Goal: Find specific page/section: Find specific page/section

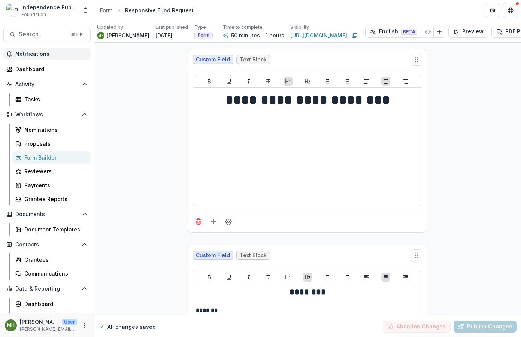
scroll to position [9, 0]
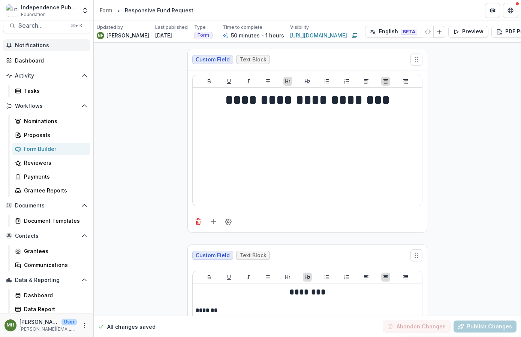
click at [29, 44] on span "Notifications" at bounding box center [51, 45] width 72 height 6
click at [27, 62] on div "Dashboard" at bounding box center [49, 61] width 69 height 8
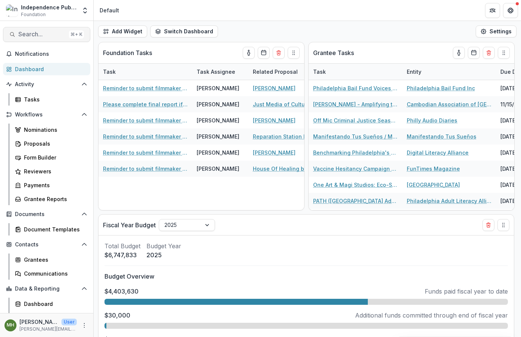
click at [49, 34] on span "Search..." at bounding box center [42, 34] width 48 height 7
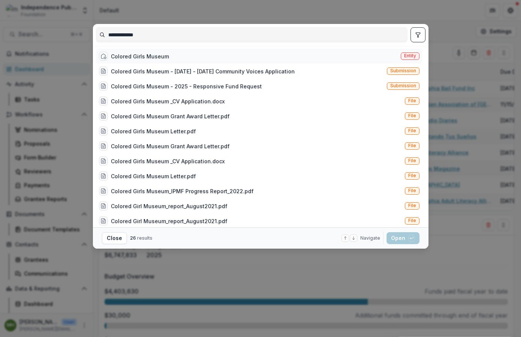
type input "**********"
click at [142, 56] on div "Colored Girls Museum" at bounding box center [140, 56] width 58 height 8
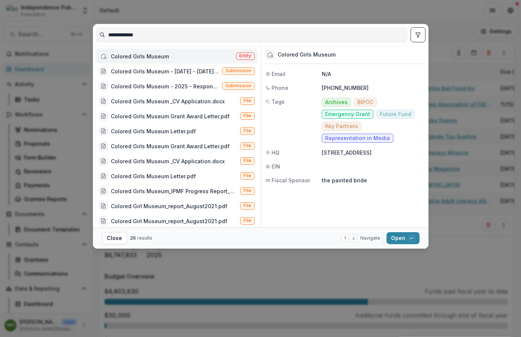
click at [142, 56] on div "Colored Girls Museum" at bounding box center [140, 56] width 58 height 8
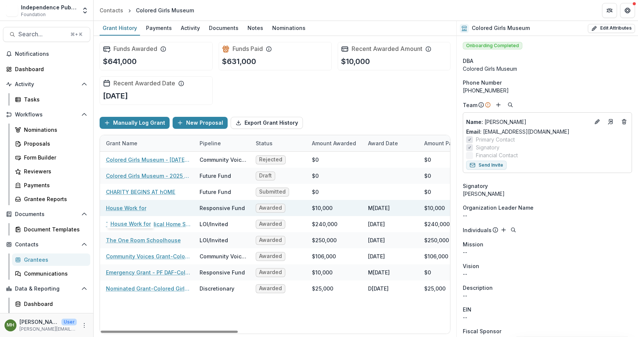
scroll to position [0, 48]
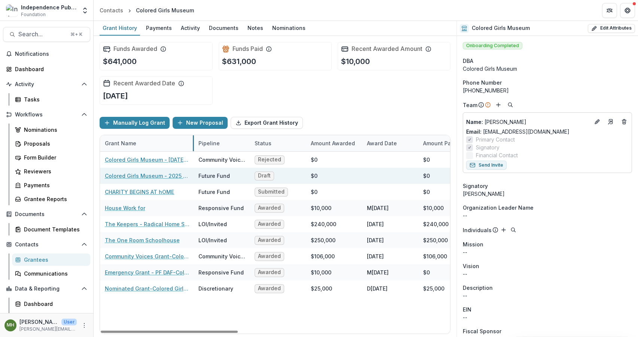
drag, startPoint x: 193, startPoint y: 145, endPoint x: 181, endPoint y: 170, distance: 27.5
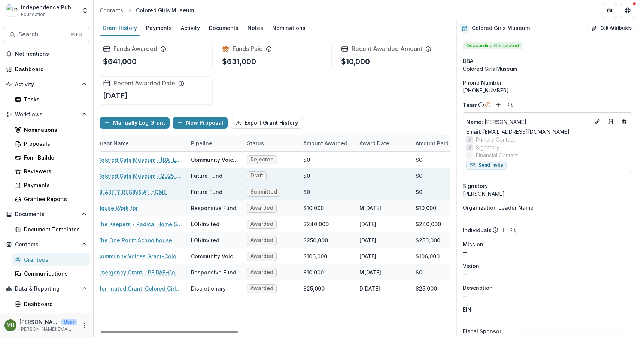
scroll to position [0, 0]
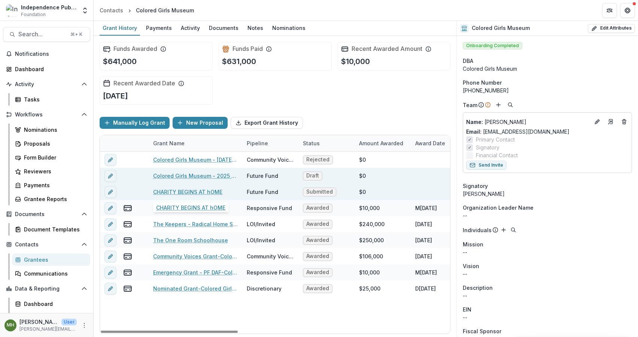
click at [201, 193] on link "CHARITY BEGINS AT hOME" at bounding box center [187, 192] width 69 height 8
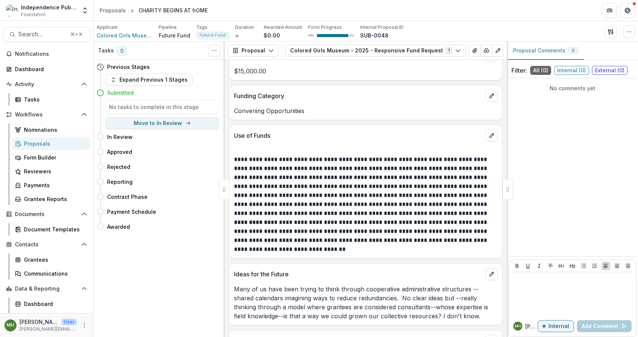
scroll to position [1377, 0]
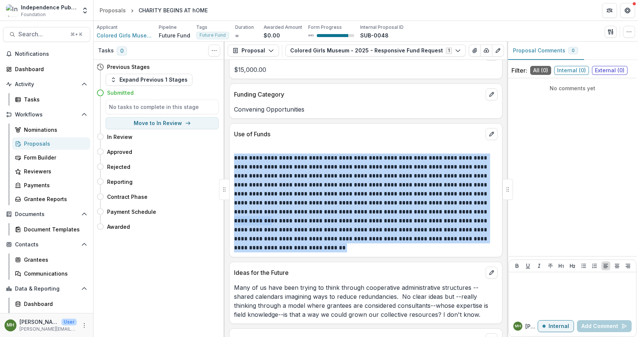
drag, startPoint x: 235, startPoint y: 150, endPoint x: 350, endPoint y: 239, distance: 146.1
click at [350, 239] on div "**********" at bounding box center [366, 199] width 264 height 108
copy div "**********"
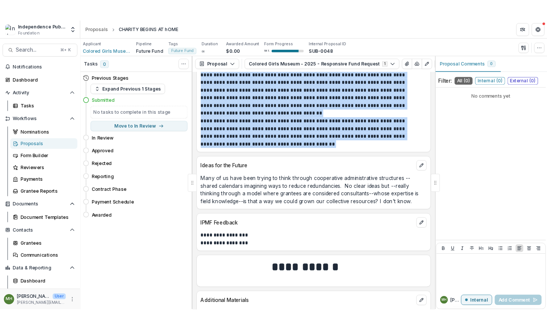
scroll to position [1642, 0]
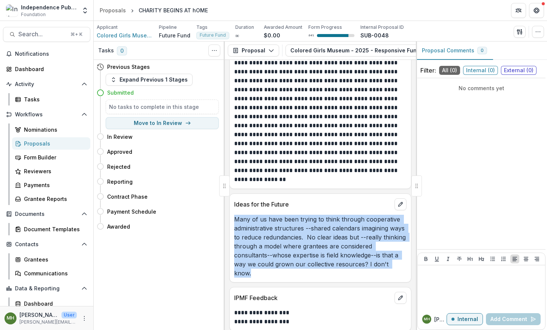
drag, startPoint x: 234, startPoint y: 220, endPoint x: 403, endPoint y: 275, distance: 178.0
click at [403, 276] on div "**********" at bounding box center [320, 195] width 191 height 270
copy p "Many of us have been trying to think through cooperative administrative structu…"
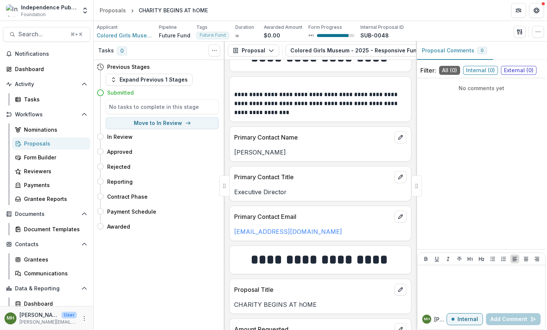
scroll to position [1229, 0]
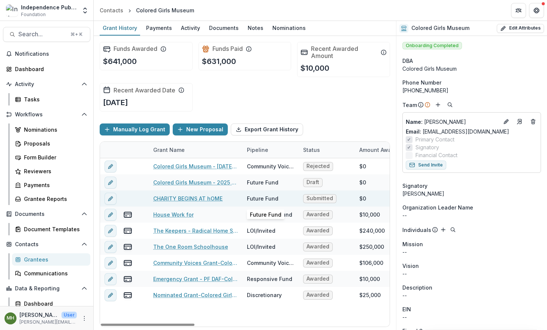
click at [261, 198] on div "Future Fund" at bounding box center [262, 199] width 31 height 8
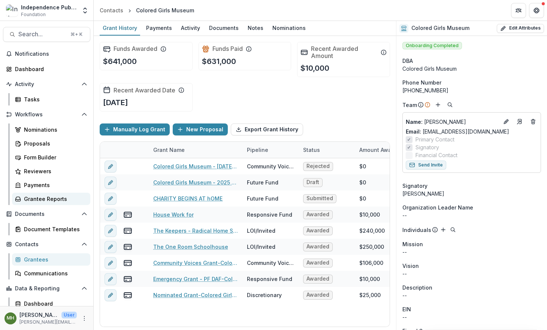
scroll to position [18, 0]
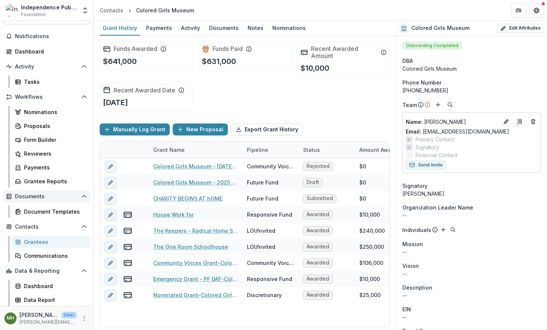
click at [29, 196] on span "Documents" at bounding box center [46, 197] width 63 height 6
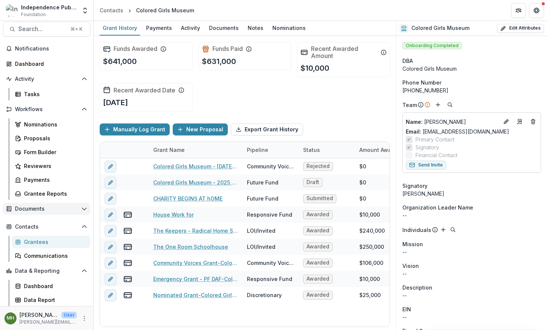
click at [28, 210] on span "Documents" at bounding box center [46, 209] width 63 height 6
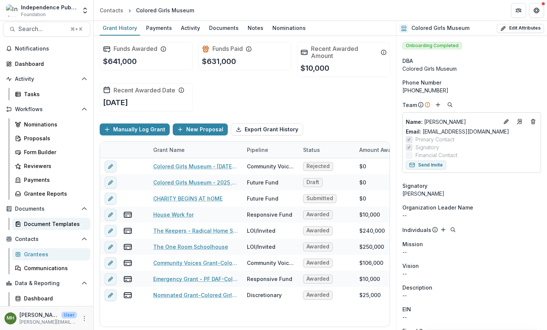
scroll to position [18, 0]
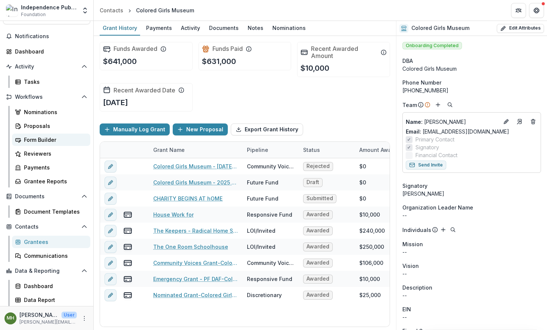
click at [36, 138] on div "Form Builder" at bounding box center [54, 140] width 60 height 8
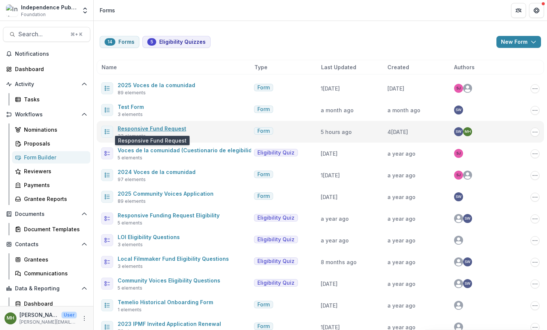
click at [165, 127] on link "Responsive Fund Request" at bounding box center [152, 128] width 69 height 6
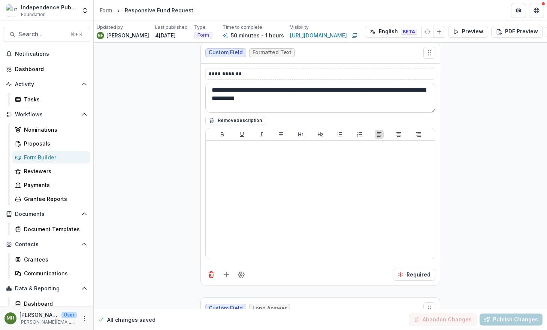
scroll to position [4917, 0]
click at [287, 87] on textarea "**********" at bounding box center [320, 99] width 230 height 30
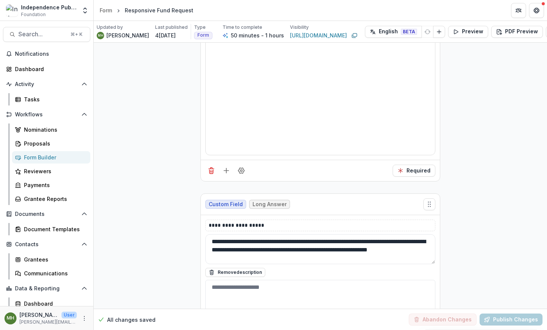
scroll to position [5069, 0]
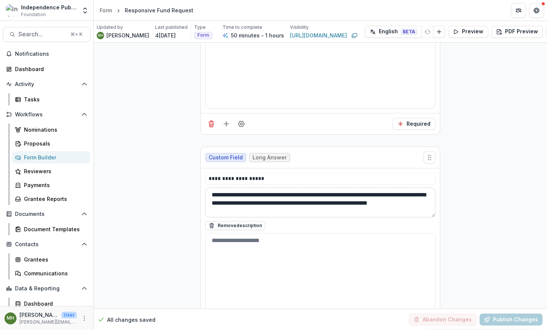
click at [266, 188] on textarea "**********" at bounding box center [320, 203] width 230 height 30
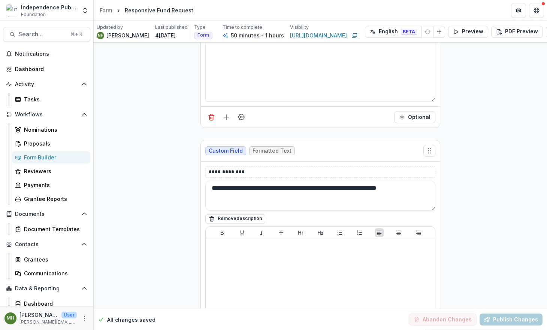
scroll to position [5296, 0]
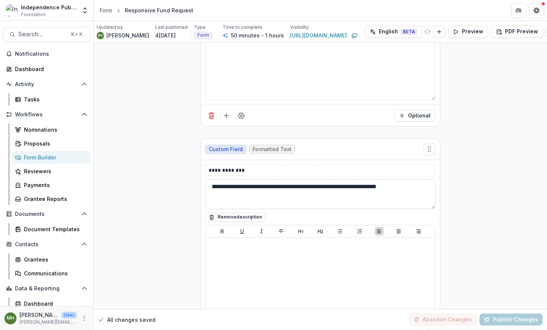
click at [313, 180] on textarea "**********" at bounding box center [320, 194] width 230 height 30
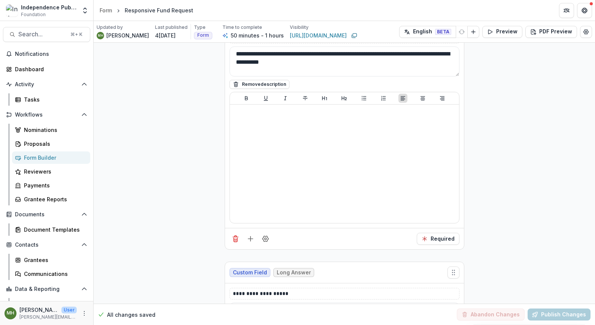
scroll to position [4945, 0]
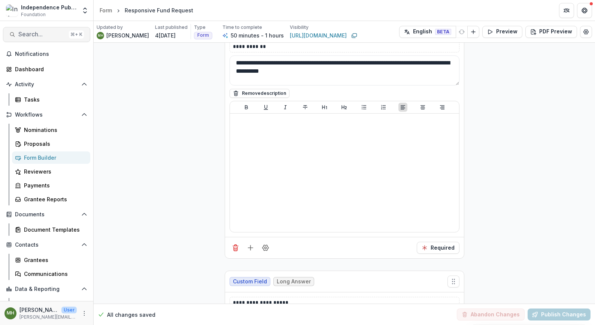
click at [36, 35] on span "Search..." at bounding box center [42, 34] width 48 height 7
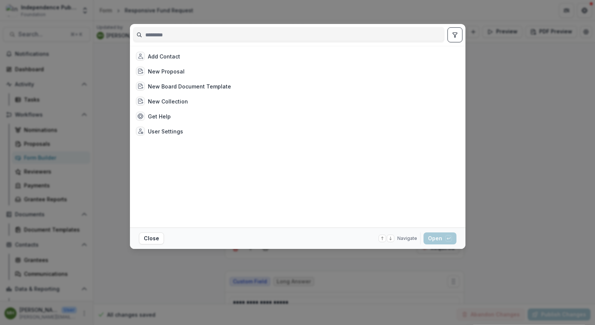
click at [204, 40] on input at bounding box center [288, 35] width 311 height 12
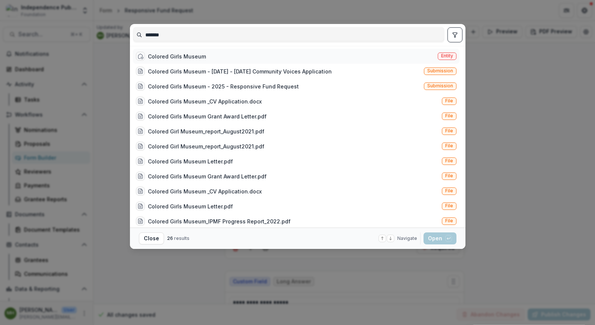
type input "*******"
click at [184, 56] on div "Colored Girls Museum" at bounding box center [177, 56] width 58 height 8
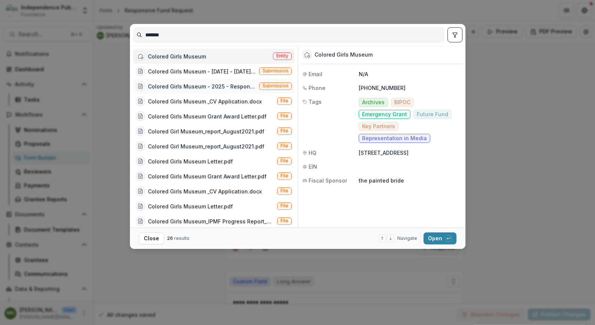
click at [194, 85] on div "Colored Girls Museum - 2025 - Responsive Fund Request" at bounding box center [202, 86] width 108 height 8
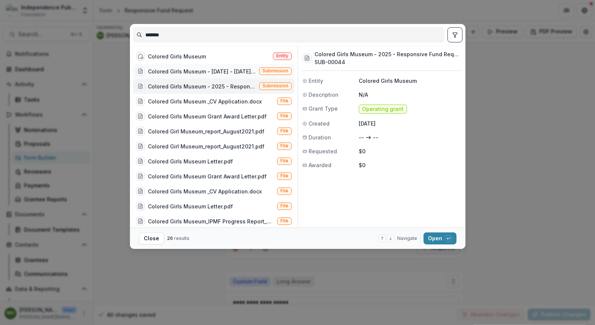
click at [196, 70] on div "Colored Girls Museum - [DATE] - [DATE] Community Voices Application" at bounding box center [202, 71] width 108 height 8
click at [193, 80] on div "Colored Girls Museum - 2025 - Responsive Fund Request Submission" at bounding box center [214, 86] width 162 height 15
click at [173, 84] on div "Colored Girls Museum - 2025 - Responsive Fund Request" at bounding box center [202, 86] width 108 height 8
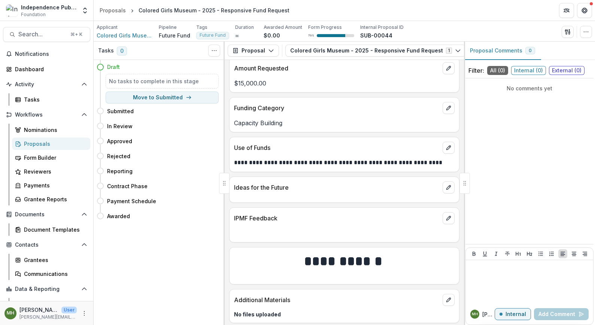
scroll to position [1400, 0]
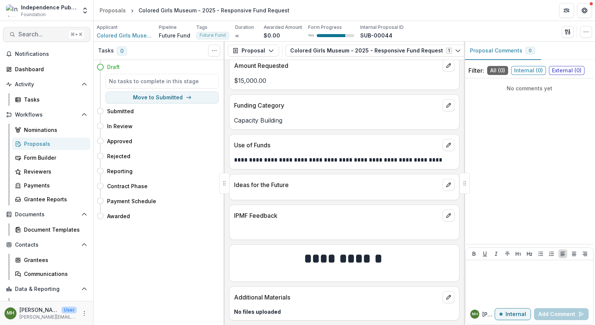
click at [37, 35] on span "Search..." at bounding box center [42, 34] width 48 height 7
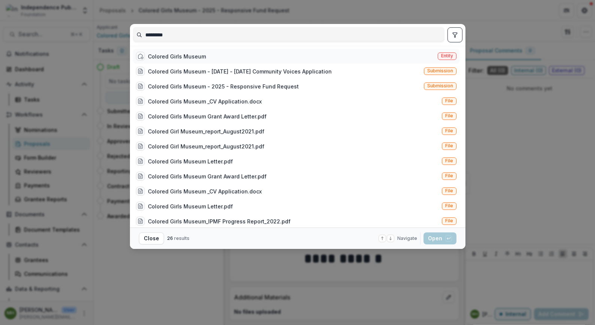
type input "*********"
click at [174, 53] on div "Colored Girls Museum" at bounding box center [177, 56] width 58 height 8
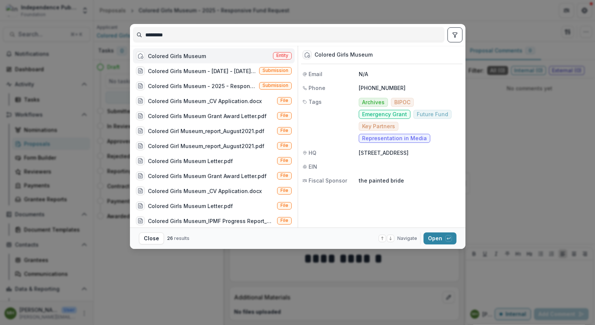
scroll to position [0, 0]
click at [277, 53] on span "Entity" at bounding box center [282, 55] width 19 height 7
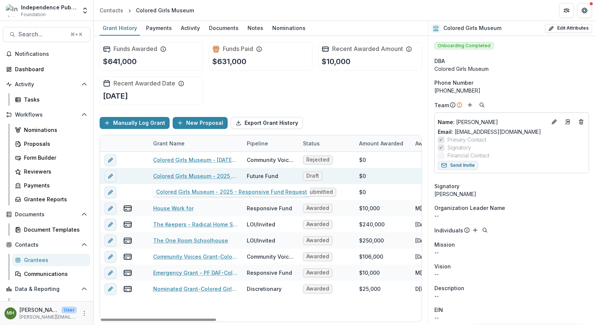
click at [196, 175] on link "Colored Girls Museum - 2025 - Responsive Fund Request" at bounding box center [195, 176] width 85 height 8
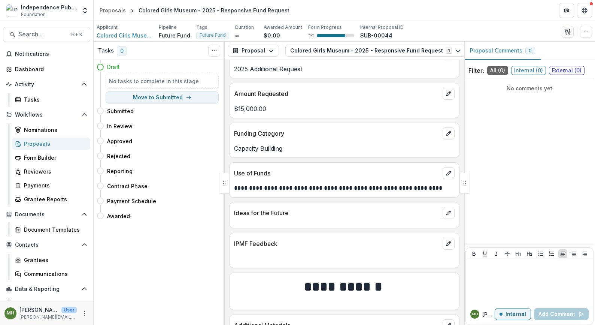
scroll to position [1400, 0]
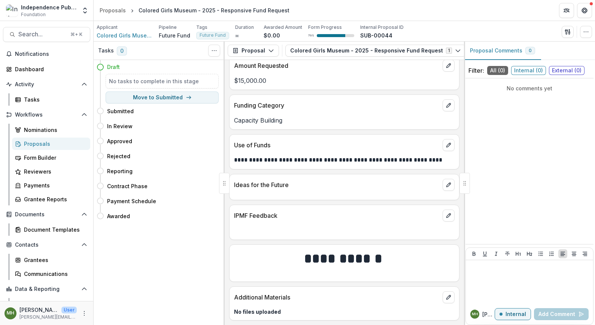
click at [333, 159] on p "**********" at bounding box center [343, 159] width 218 height 9
click at [443, 146] on button "edit" at bounding box center [449, 145] width 12 height 12
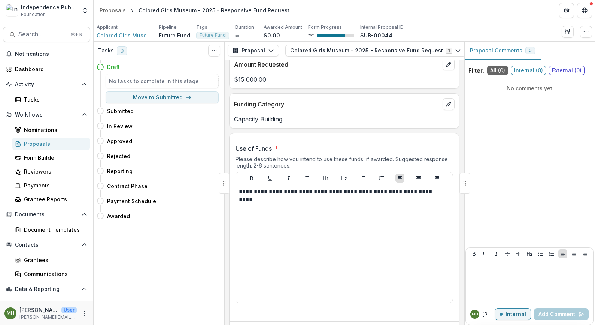
click at [365, 145] on span "Use of Funds *" at bounding box center [342, 148] width 213 height 9
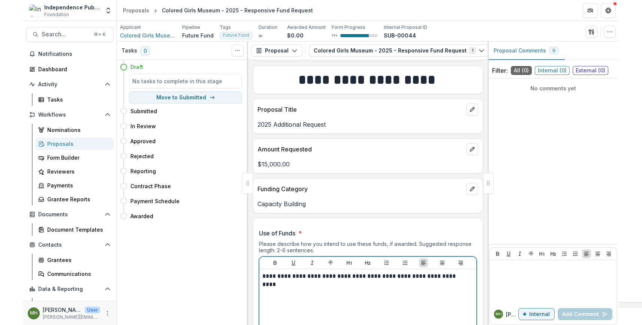
scroll to position [1572, 0]
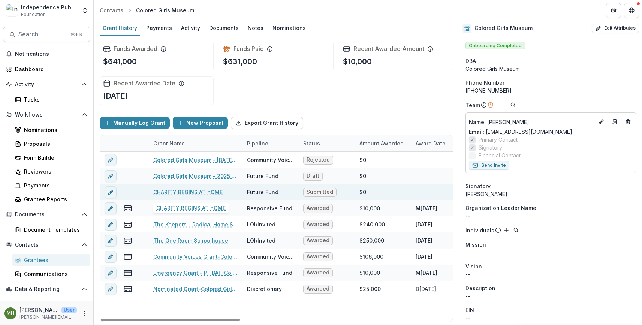
click at [184, 192] on link "CHARITY BEGINS AT hOME" at bounding box center [187, 192] width 69 height 8
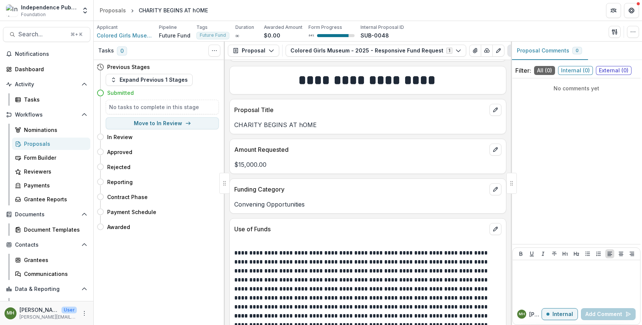
scroll to position [1264, 0]
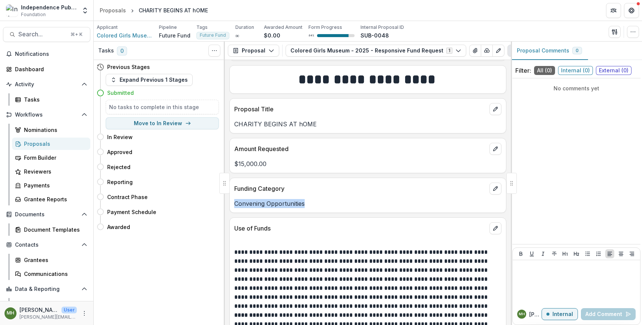
drag, startPoint x: 295, startPoint y: 204, endPoint x: 233, endPoint y: 203, distance: 62.6
click at [233, 203] on div "Convening Opportunities" at bounding box center [368, 203] width 276 height 9
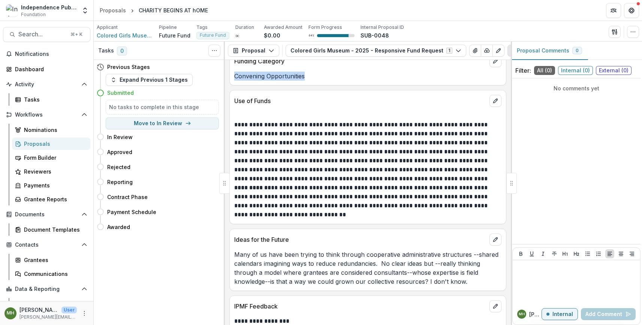
scroll to position [1392, 0]
drag, startPoint x: 312, startPoint y: 126, endPoint x: 429, endPoint y: 141, distance: 117.1
click at [429, 141] on p "**********" at bounding box center [366, 150] width 265 height 63
